Goal: Transaction & Acquisition: Download file/media

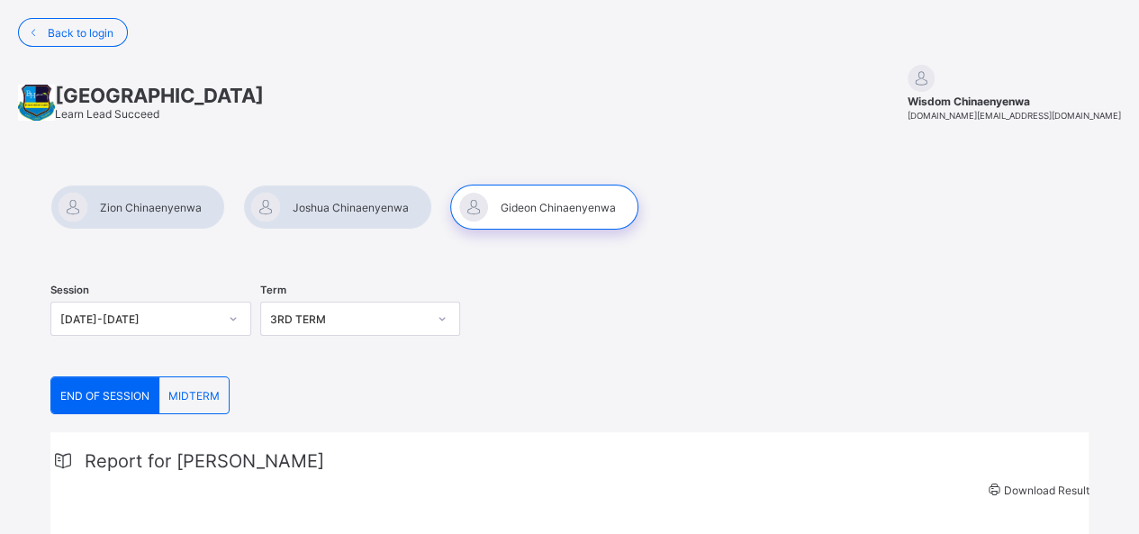
click at [119, 408] on div "END OF SESSION" at bounding box center [105, 395] width 108 height 36
click at [999, 492] on span at bounding box center [994, 490] width 19 height 14
click at [322, 194] on div at bounding box center [337, 207] width 189 height 45
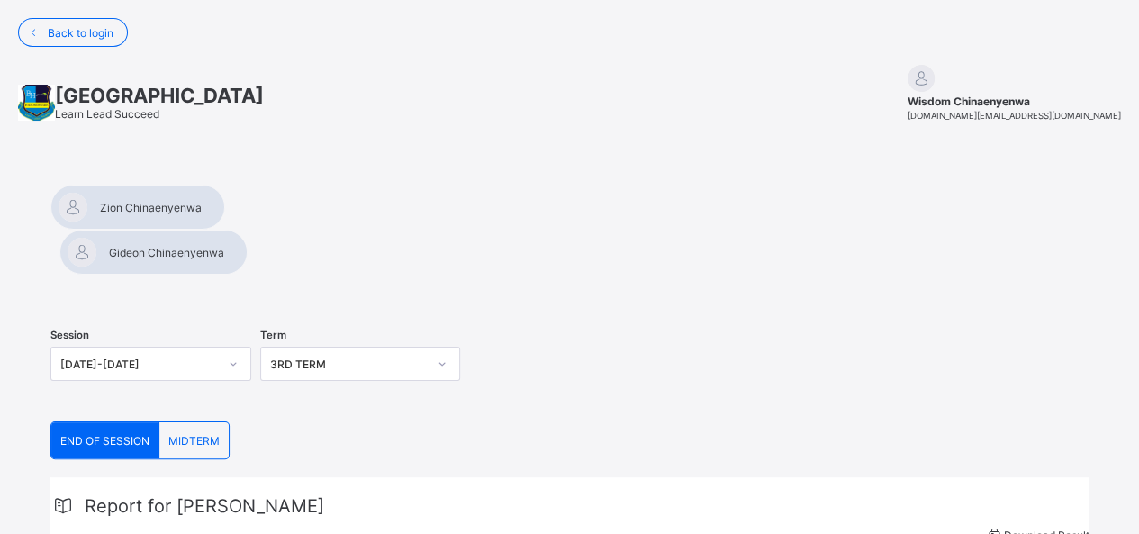
click at [97, 434] on span "END OF SESSION" at bounding box center [104, 441] width 89 height 14
click at [1026, 528] on span "Download Result" at bounding box center [1047, 535] width 86 height 14
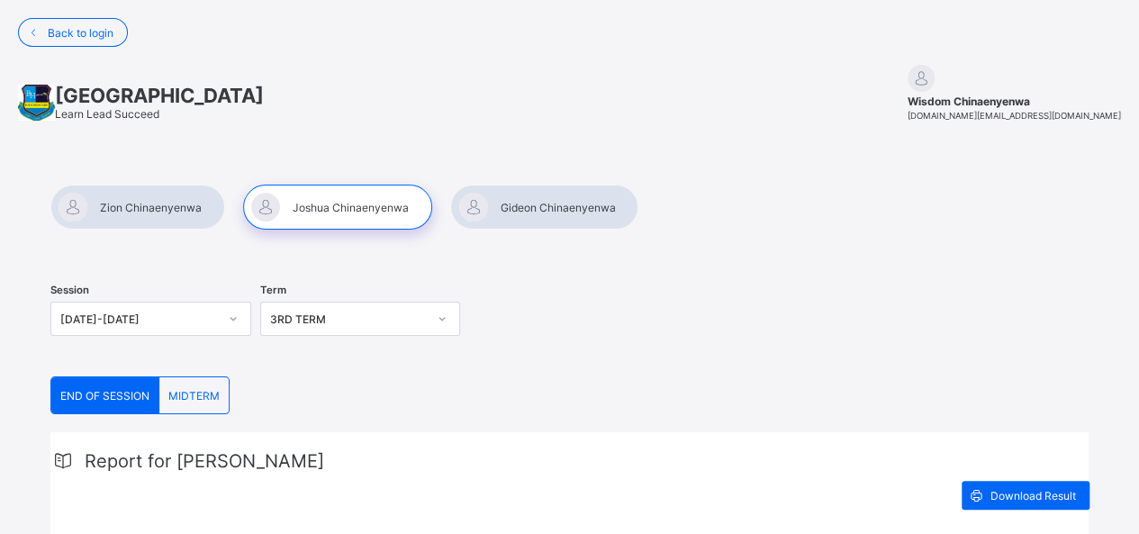
click at [1036, 470] on div "Report for [PERSON_NAME] Download Result" at bounding box center [569, 520] width 1038 height 176
click at [1037, 489] on span "Download Result" at bounding box center [1033, 496] width 86 height 14
